Goal: Task Accomplishment & Management: Manage account settings

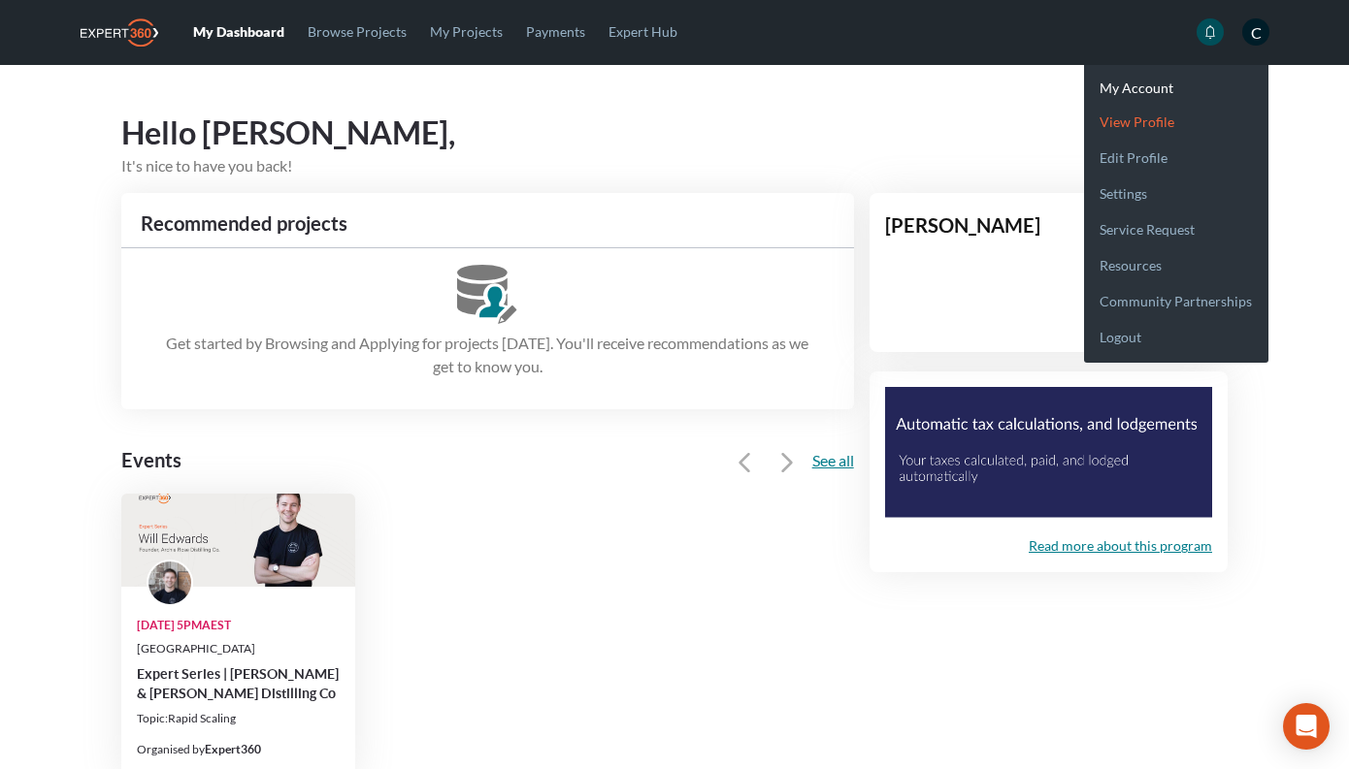
click at [1151, 128] on link "View profile" at bounding box center [1176, 114] width 184 height 36
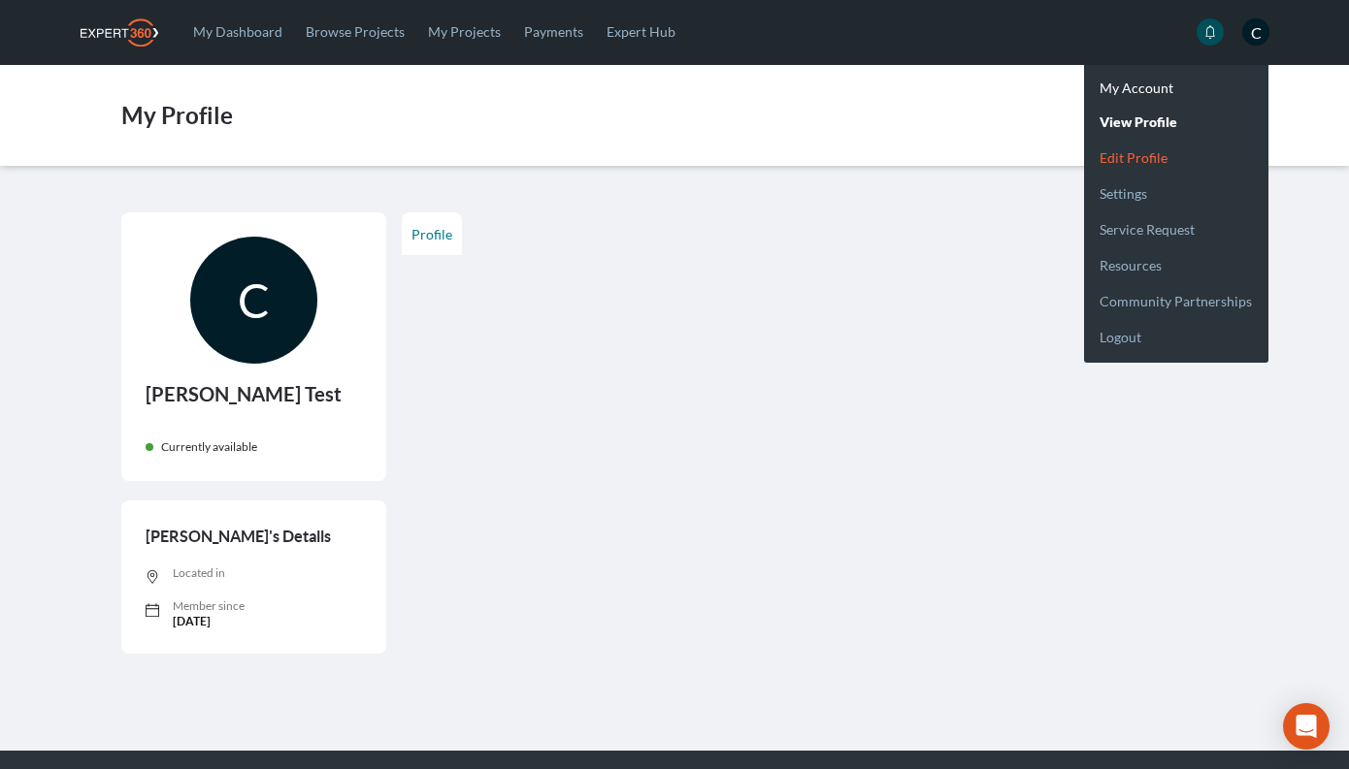
click at [1169, 153] on link "Edit profile" at bounding box center [1176, 150] width 184 height 36
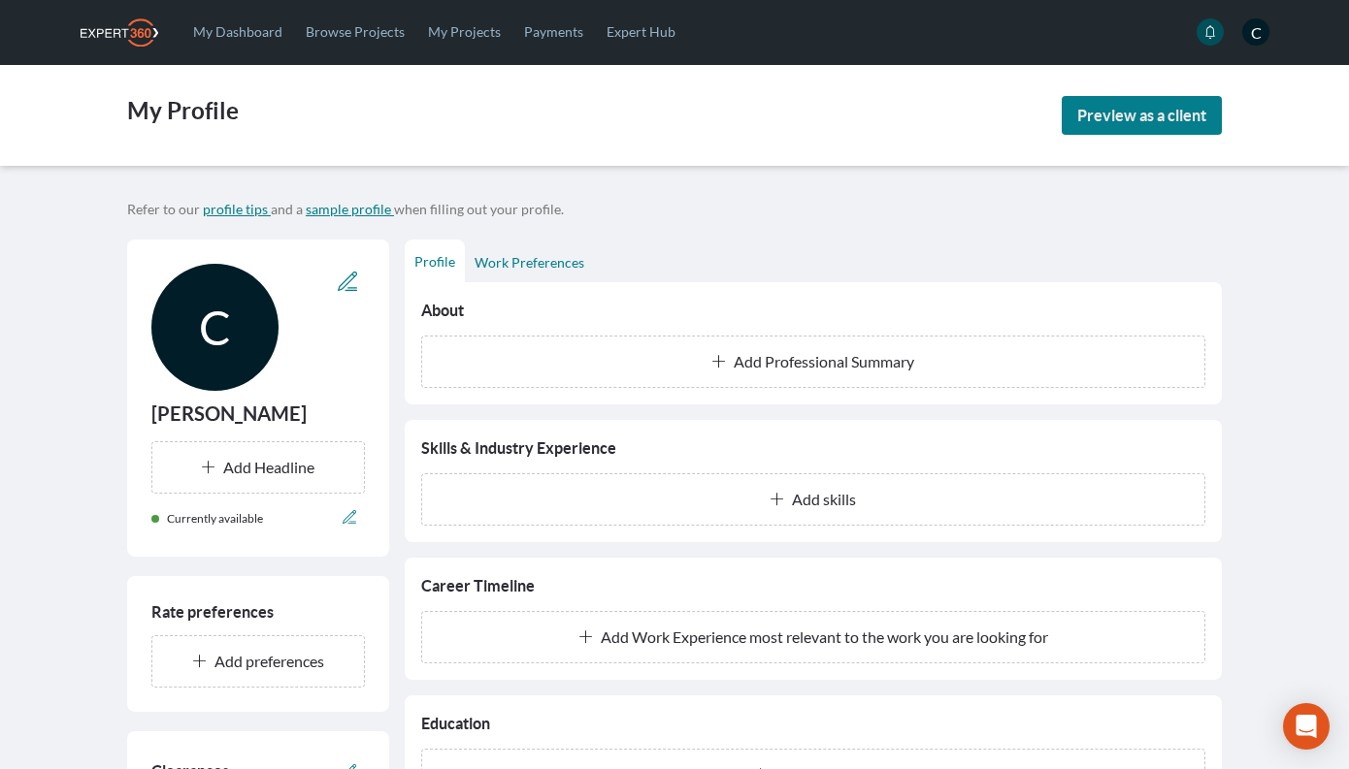
scroll to position [9, 0]
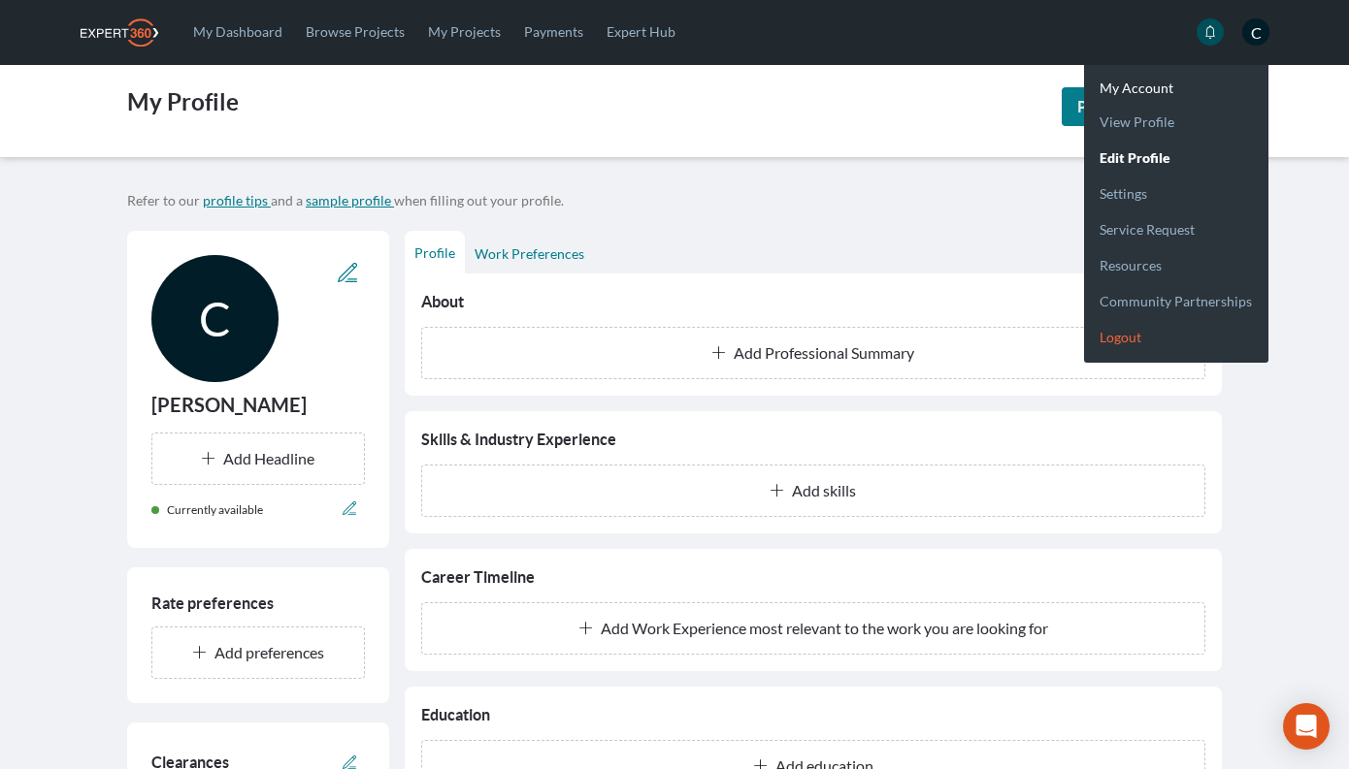
click at [1121, 336] on link "Logout" at bounding box center [1176, 329] width 184 height 36
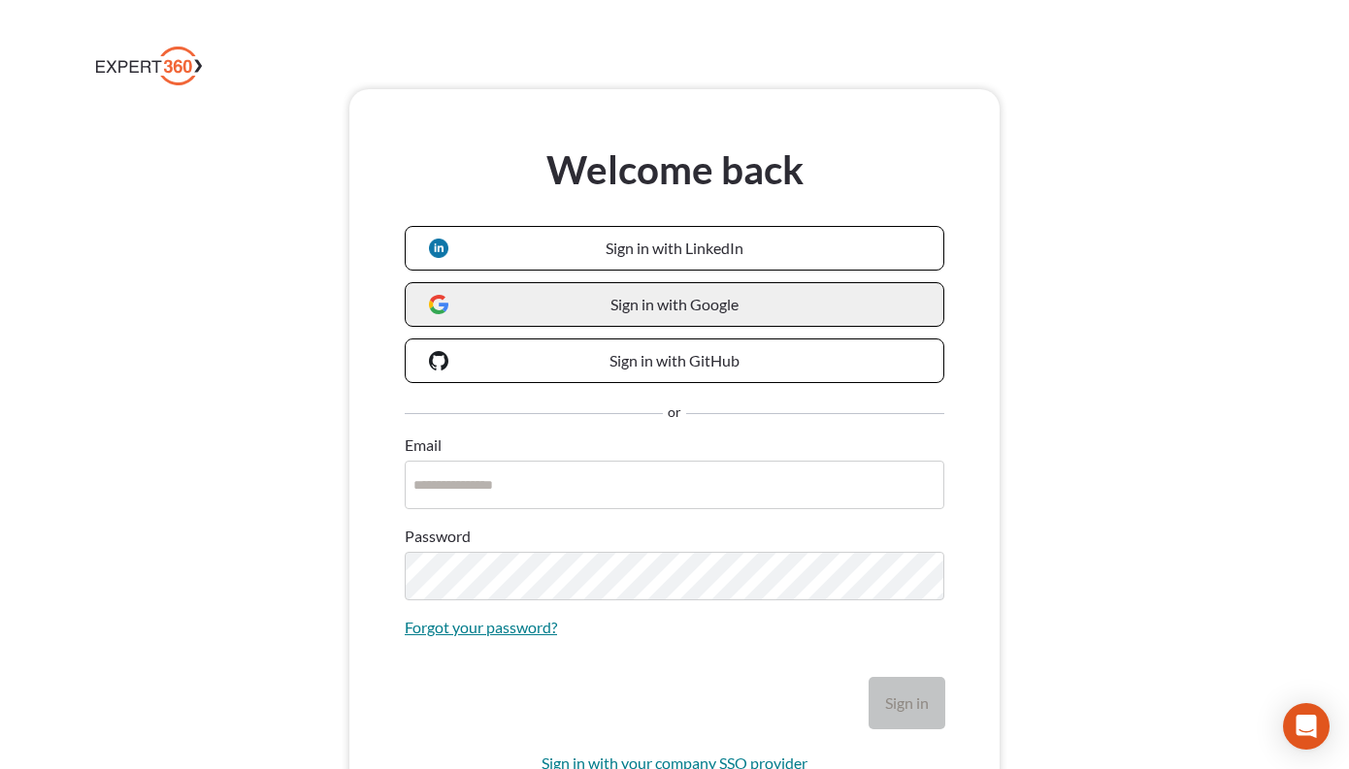
click at [597, 316] on link "Sign in with Google" at bounding box center [674, 304] width 539 height 45
